Goal: Obtain resource: Download file/media

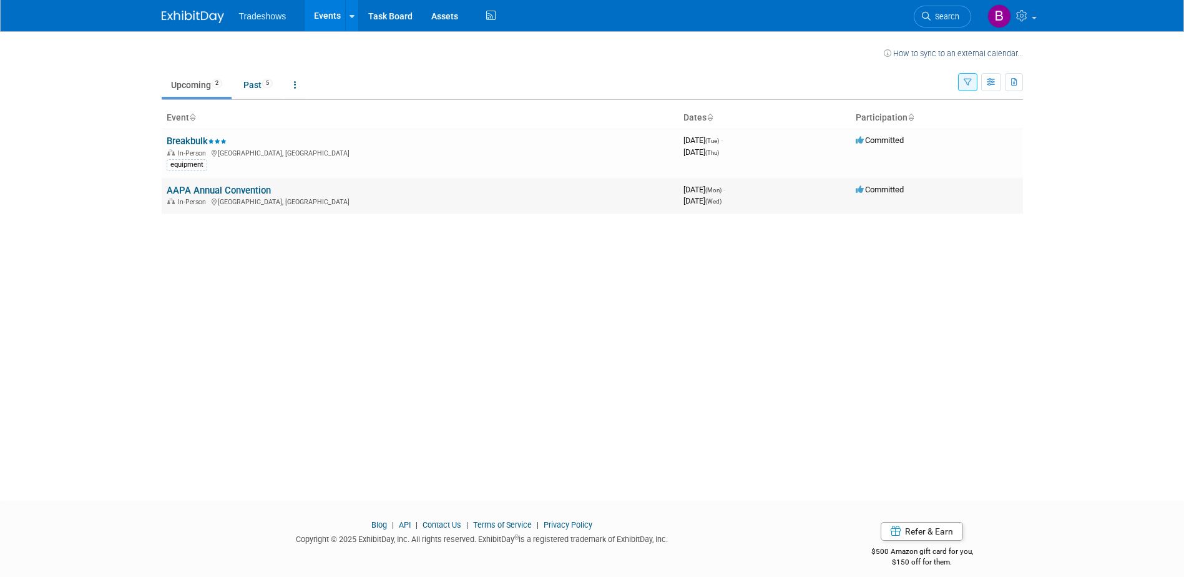
click at [238, 188] on link "AAPA Annual Convention" at bounding box center [219, 190] width 104 height 11
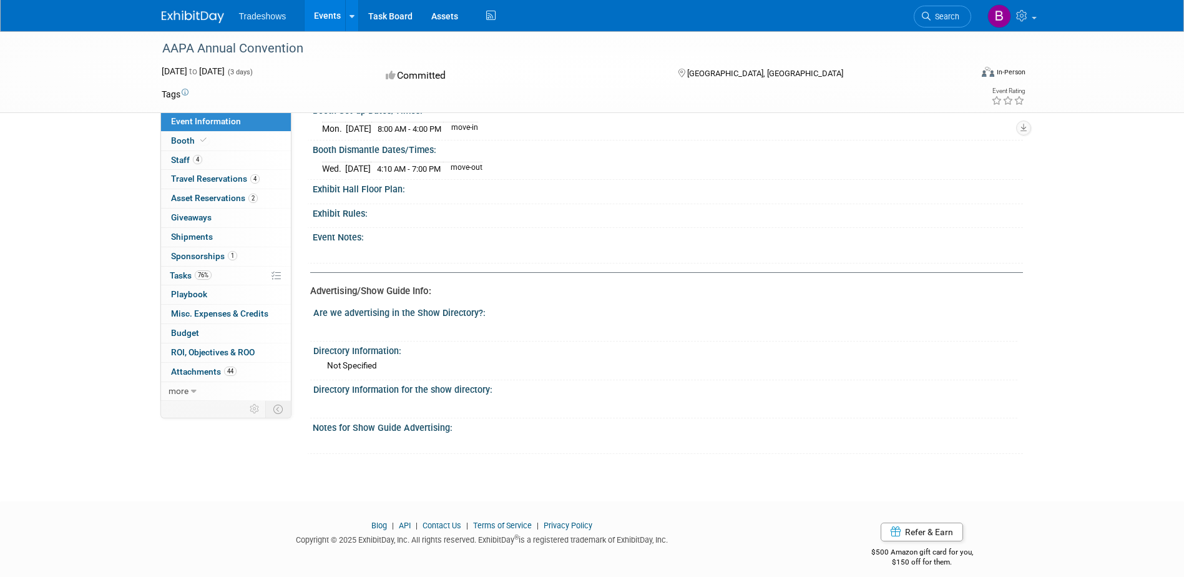
scroll to position [599, 0]
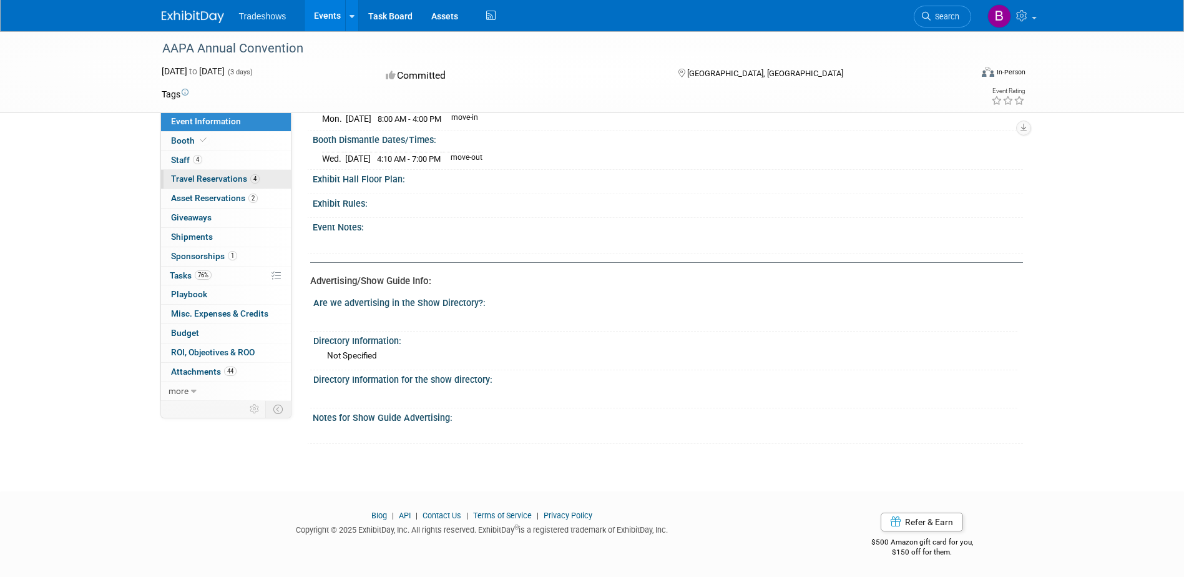
click at [205, 177] on span "Travel Reservations 4" at bounding box center [215, 178] width 89 height 10
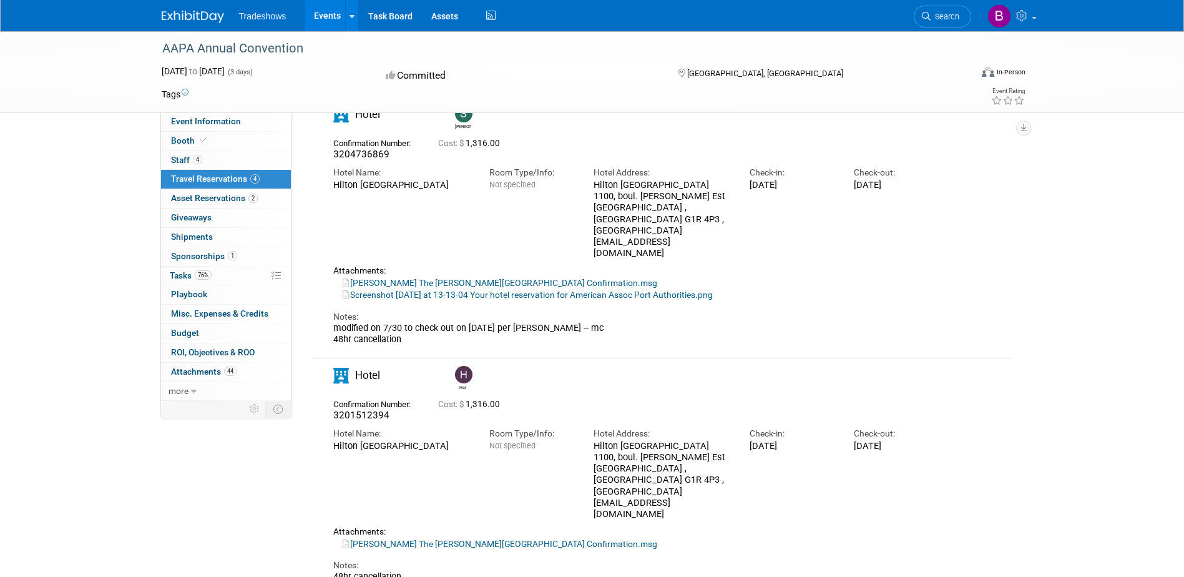
scroll to position [591, 0]
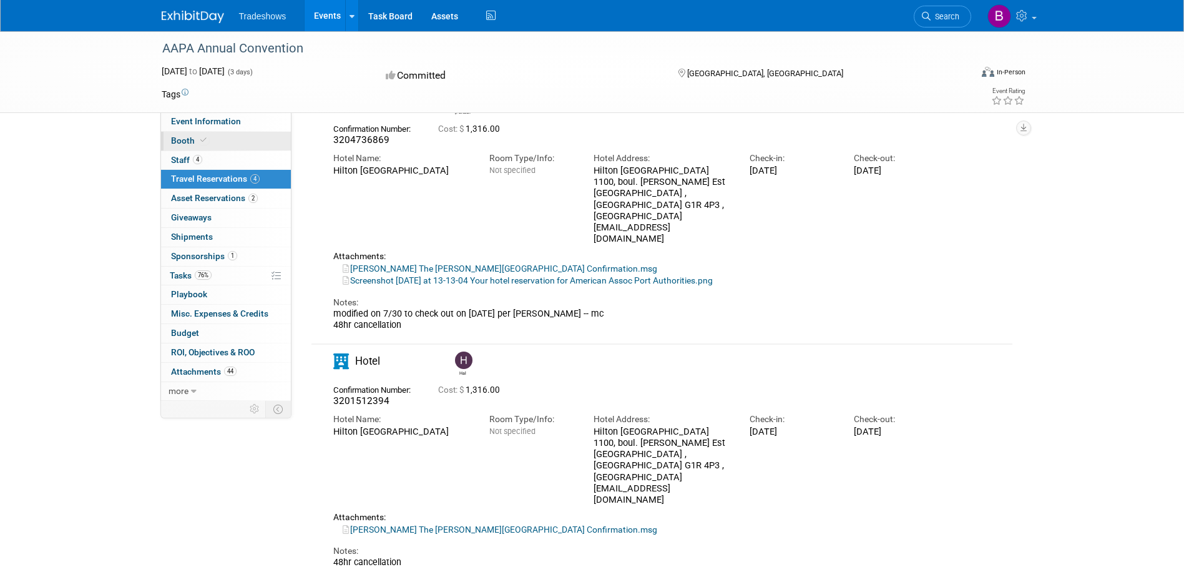
click at [223, 142] on link "Booth" at bounding box center [226, 141] width 130 height 19
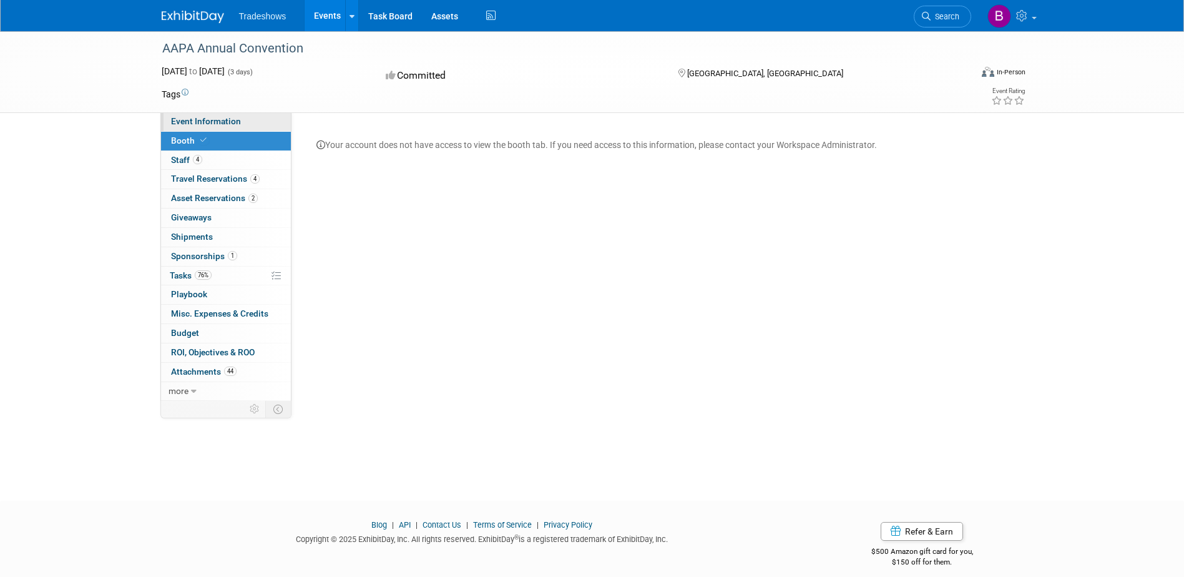
click at [214, 125] on span "Event Information" at bounding box center [206, 121] width 70 height 10
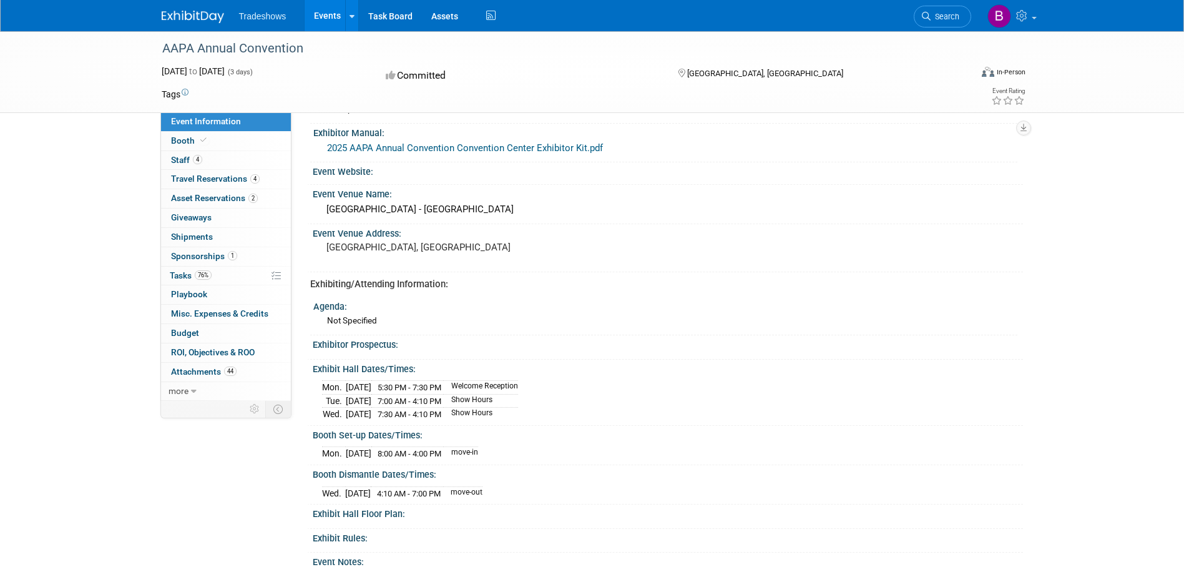
scroll to position [250, 0]
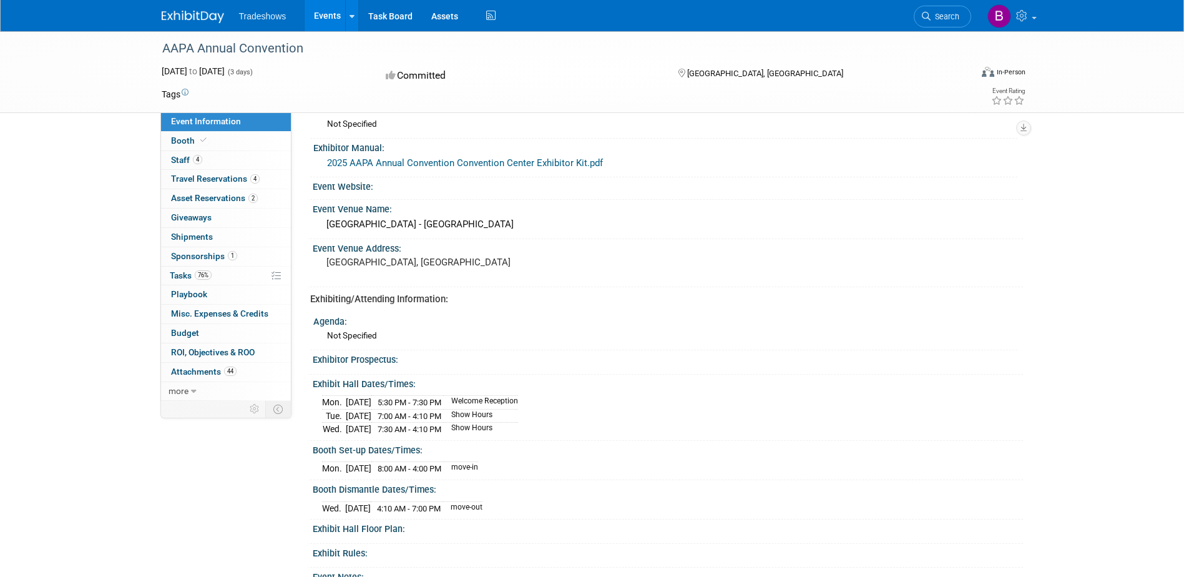
click at [441, 160] on link "2025 AAPA Annual Convention Convention Center Exhibitor Kit.pdf" at bounding box center [465, 162] width 276 height 11
